Goal: Transaction & Acquisition: Purchase product/service

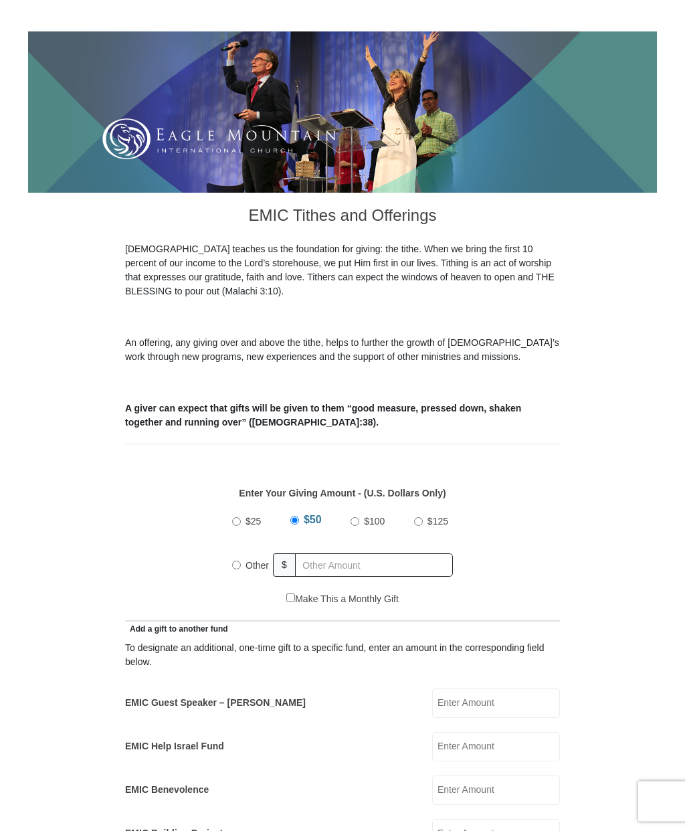
scroll to position [149, 0]
click at [237, 562] on input "Other" at bounding box center [236, 564] width 9 height 9
radio input "true"
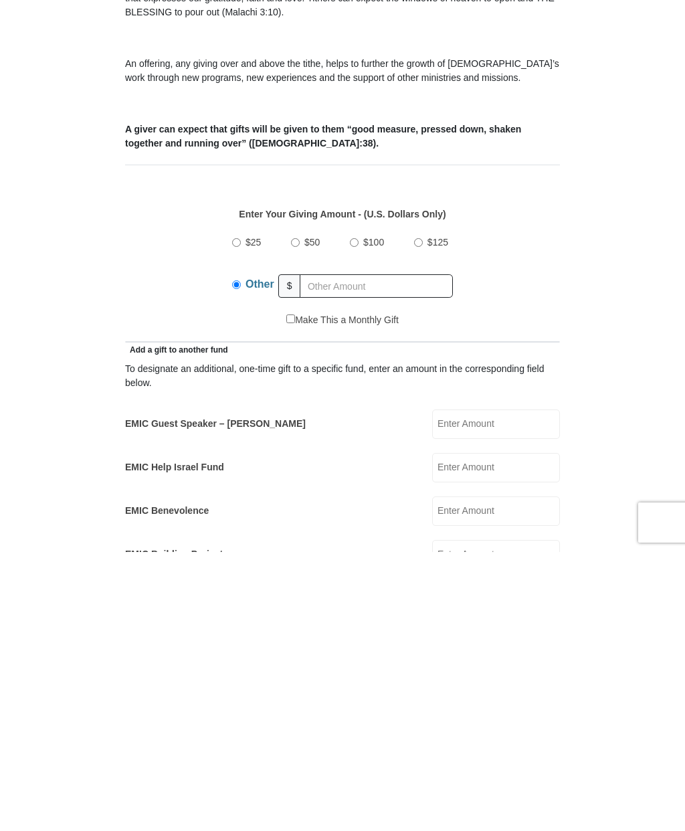
click at [506, 688] on input "EMIC Guest Speaker – Mike Evans" at bounding box center [496, 702] width 128 height 29
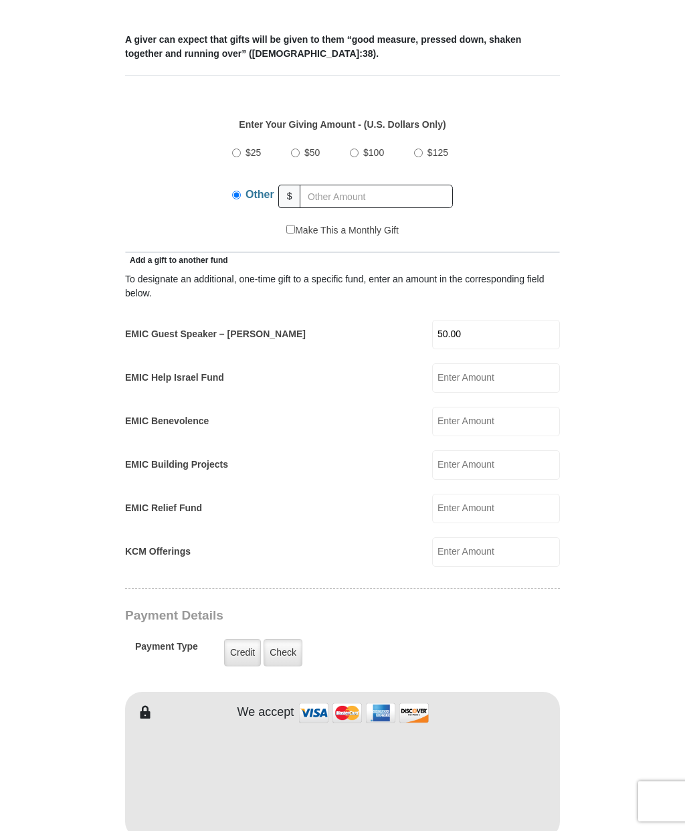
scroll to position [518, 0]
type input "50.00"
click at [289, 655] on label "Check" at bounding box center [282, 652] width 39 height 27
click at [0, 0] on input "Check" at bounding box center [0, 0] width 0 height 0
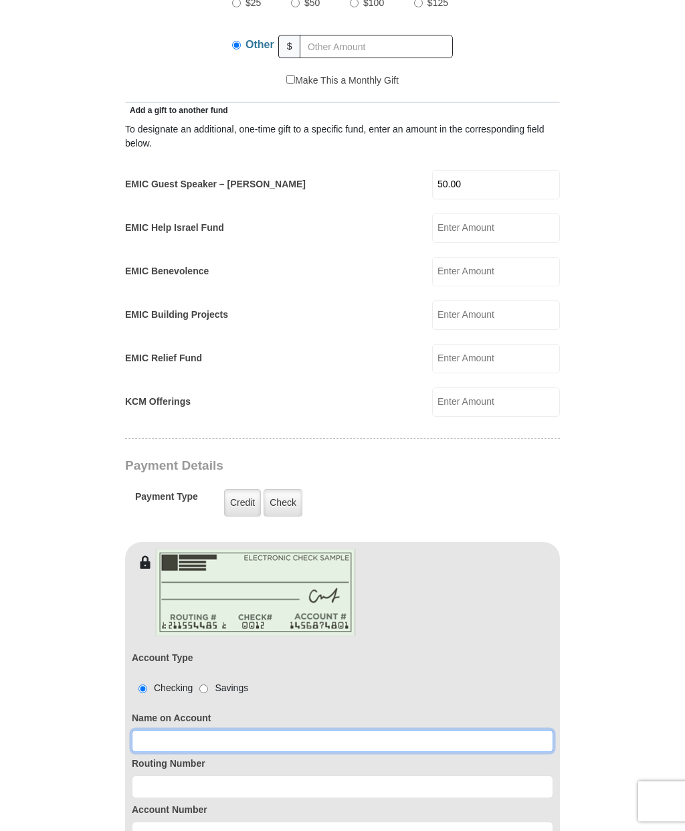
click at [282, 744] on input at bounding box center [342, 741] width 421 height 23
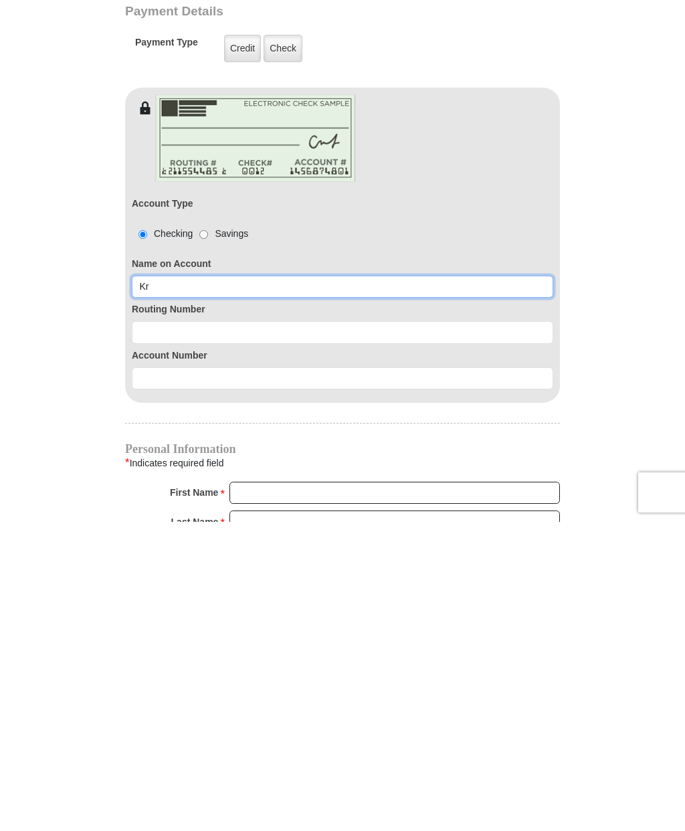
type input "Kristina and Jeff Munger"
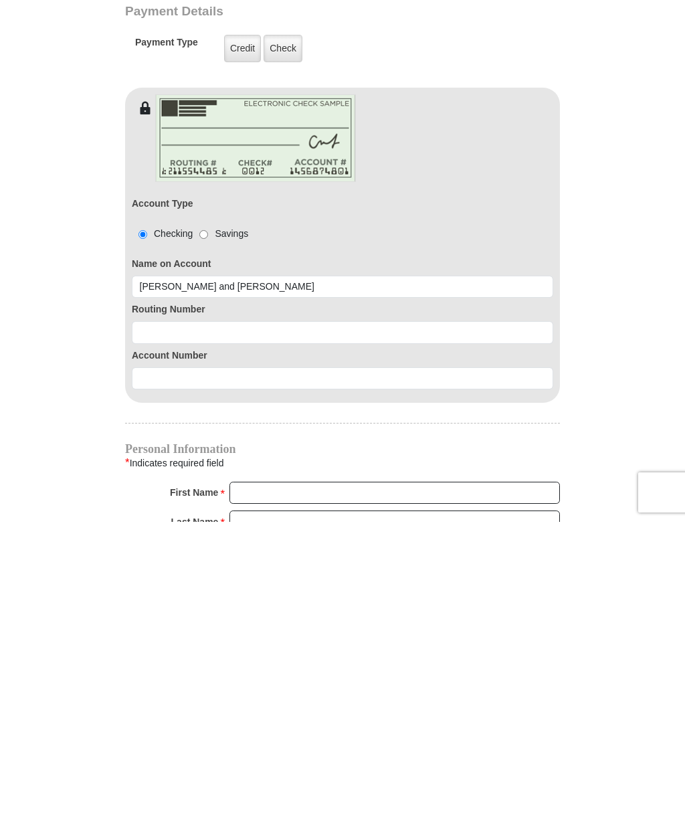
scroll to position [1121, 0]
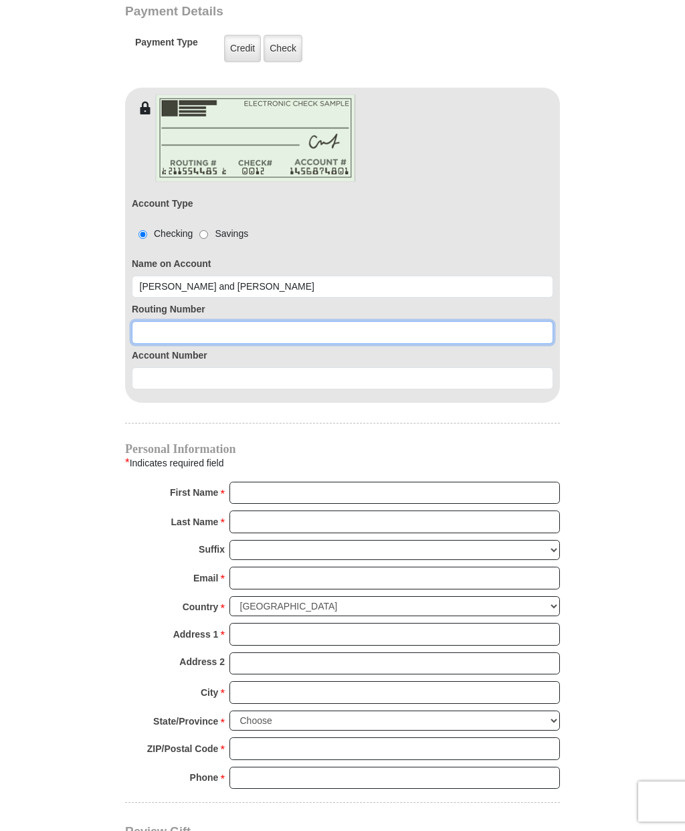
click at [257, 331] on input at bounding box center [342, 332] width 421 height 23
type input "325180223"
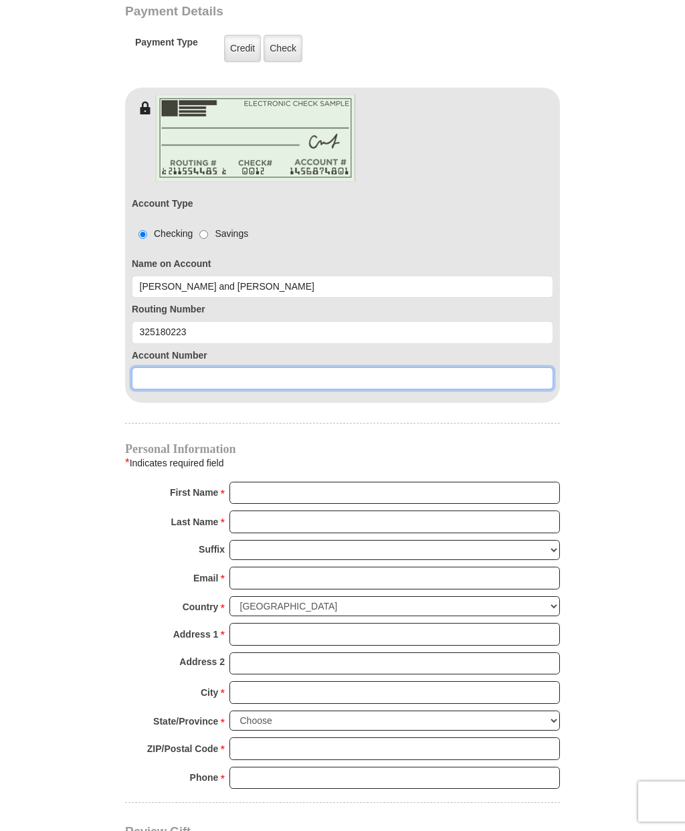
click at [218, 377] on input at bounding box center [342, 378] width 421 height 23
type input "10010000668198"
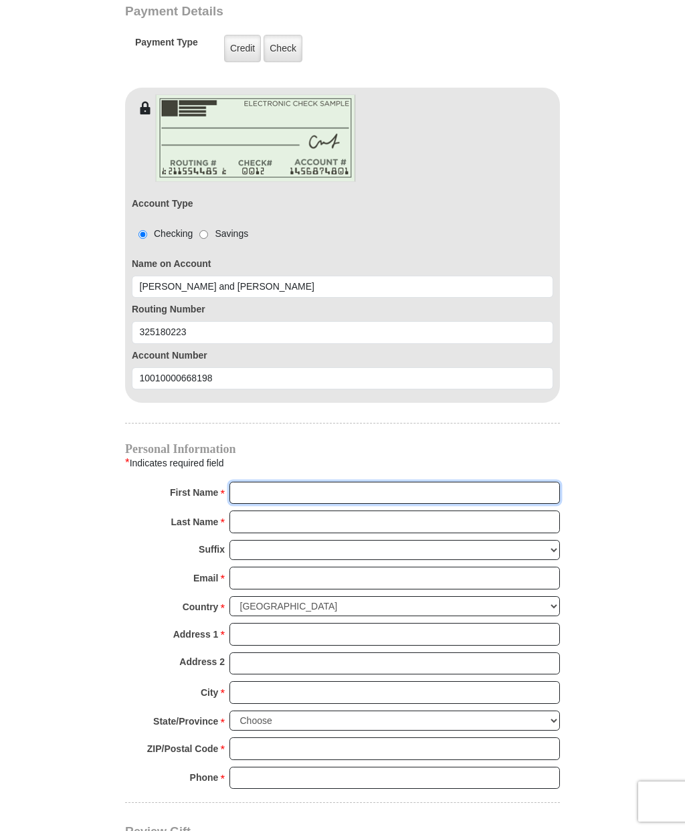
click at [310, 486] on input "First Name *" at bounding box center [394, 492] width 330 height 23
type input "Kristina"
click at [274, 520] on input "Last Name *" at bounding box center [394, 521] width 330 height 23
type input "Munger"
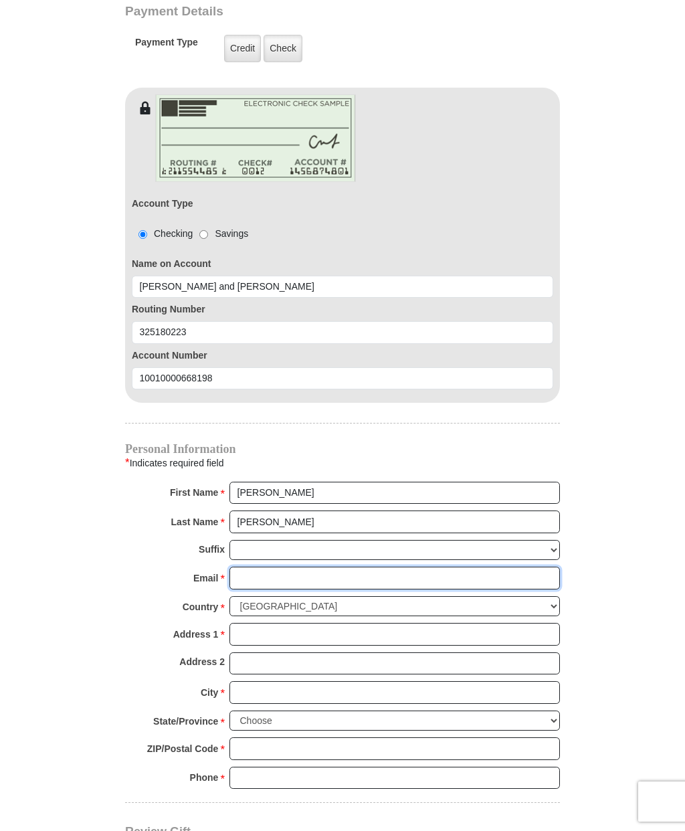
click at [266, 572] on input "Email *" at bounding box center [394, 577] width 330 height 23
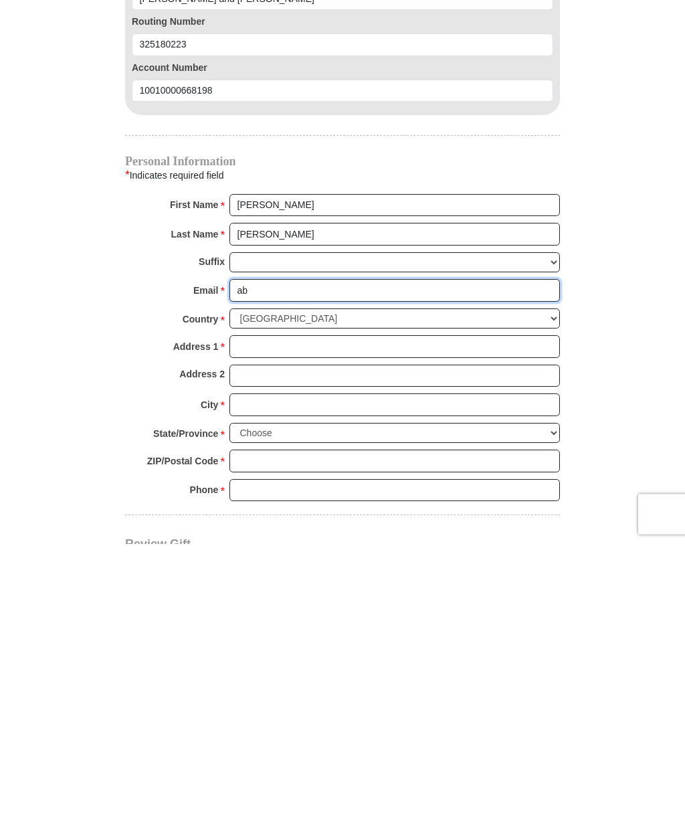
type input "abrahamshouse@icloud.com"
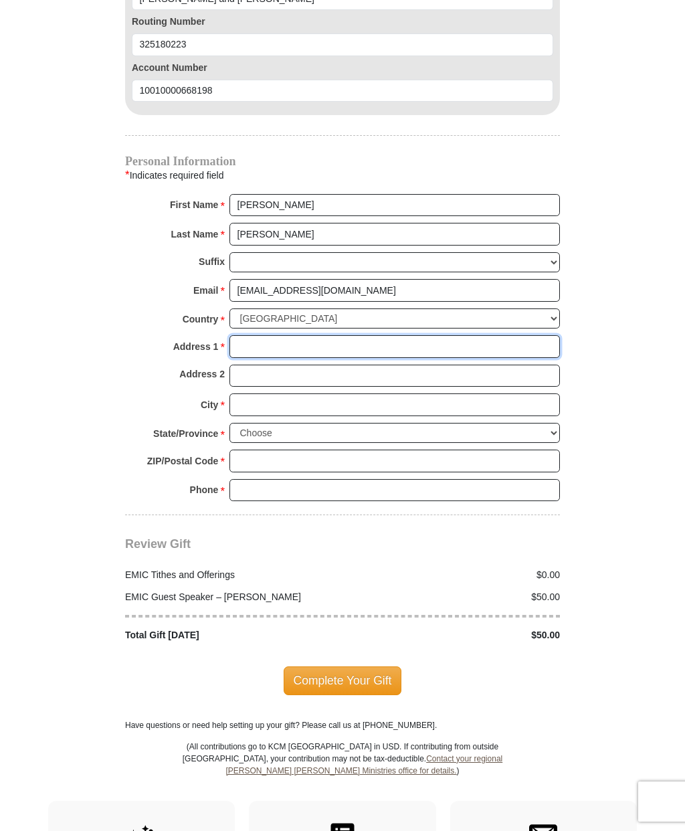
click at [261, 342] on input "Address 1 *" at bounding box center [394, 346] width 330 height 23
type input "6310 GlenEagle AV"
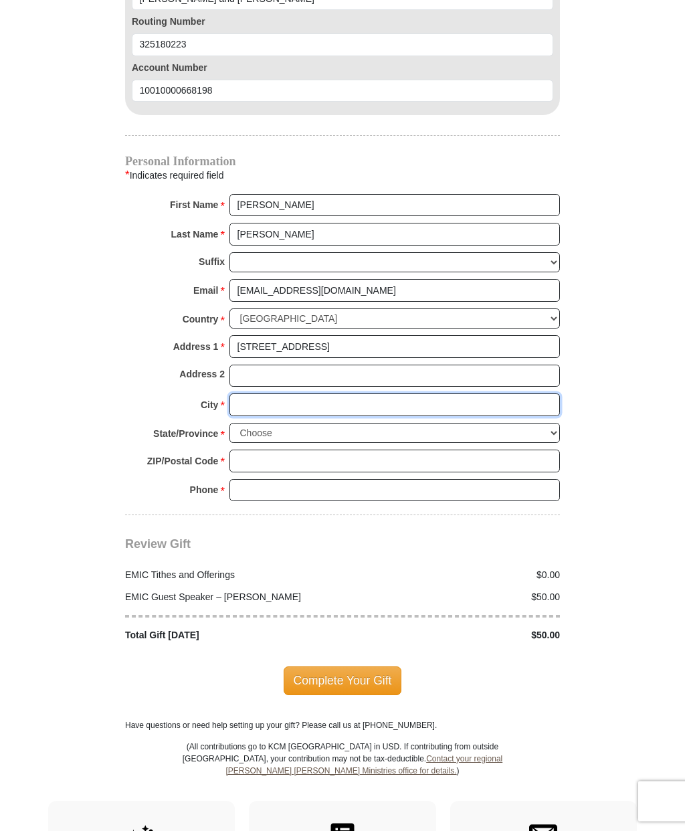
click at [292, 395] on input "City *" at bounding box center [394, 405] width 330 height 23
type input "Port Orchard"
click at [543, 425] on select "Choose Alabama Alaska American Samoa Arizona Arkansas Armed Forces Americas Arm…" at bounding box center [394, 433] width 330 height 21
select select "WA"
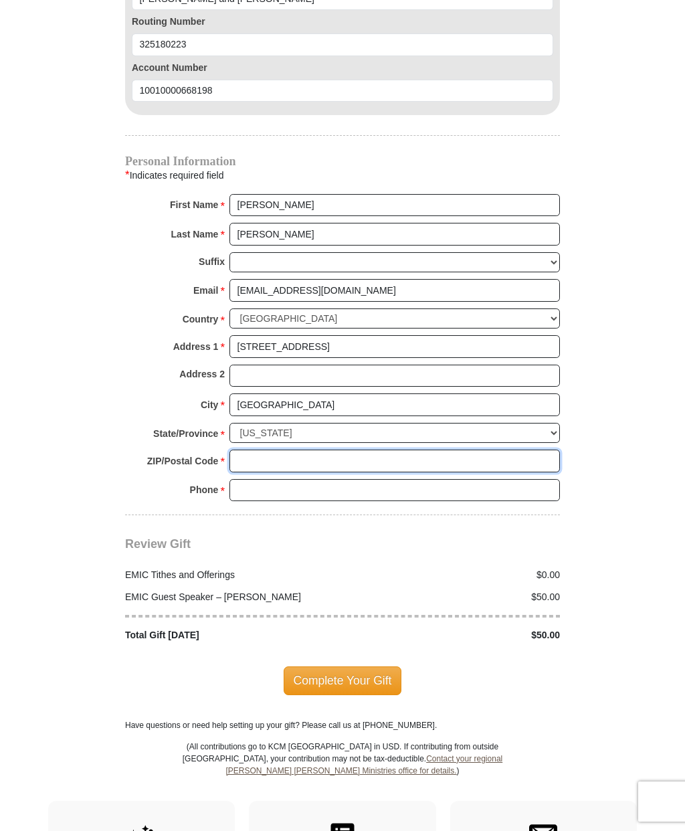
click at [308, 449] on input "ZIP/Postal Code *" at bounding box center [394, 460] width 330 height 23
type input "98367"
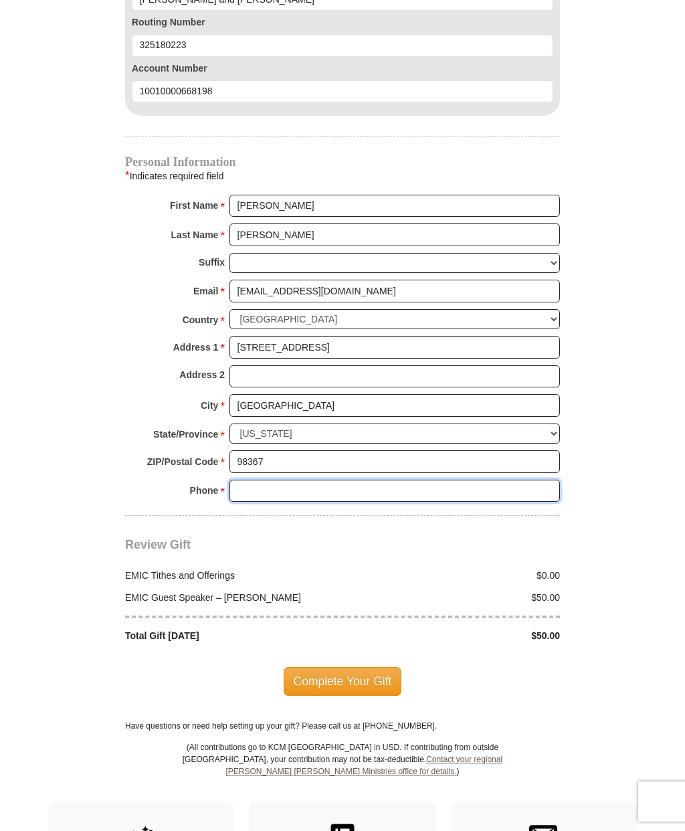
click at [283, 482] on input "Phone * *" at bounding box center [394, 490] width 330 height 23
type input "3"
type input "253.514.1124"
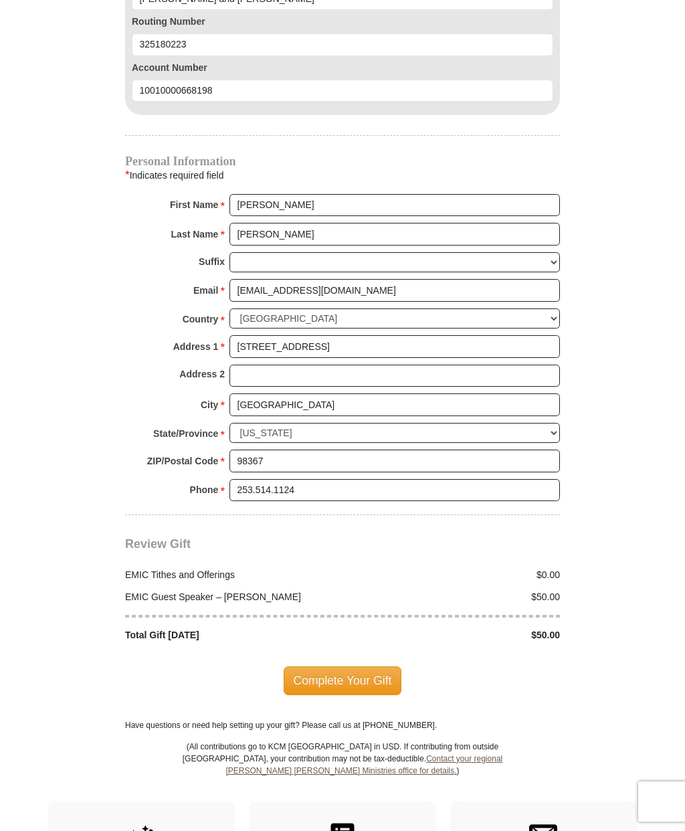
click at [358, 666] on span "Complete Your Gift" at bounding box center [343, 680] width 118 height 28
